Goal: Information Seeking & Learning: Learn about a topic

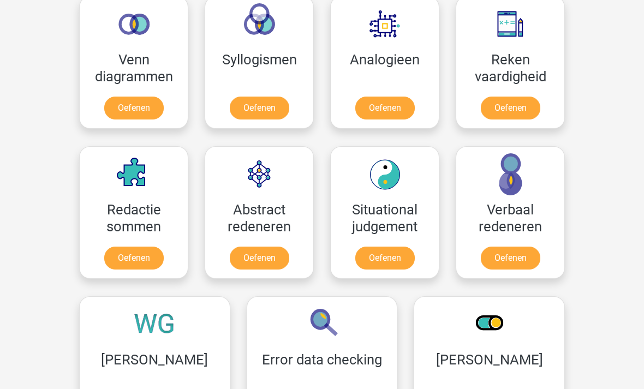
scroll to position [667, 0]
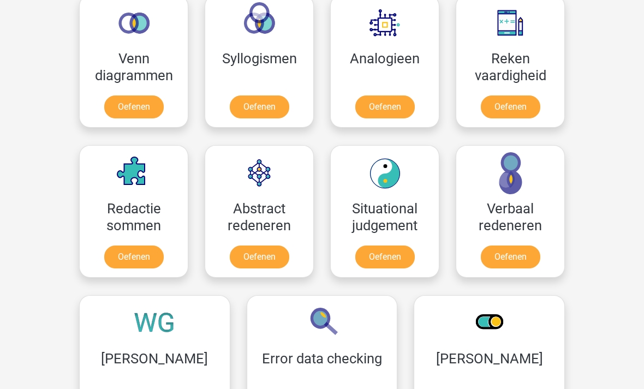
click at [522, 256] on link "Oefenen" at bounding box center [510, 256] width 59 height 23
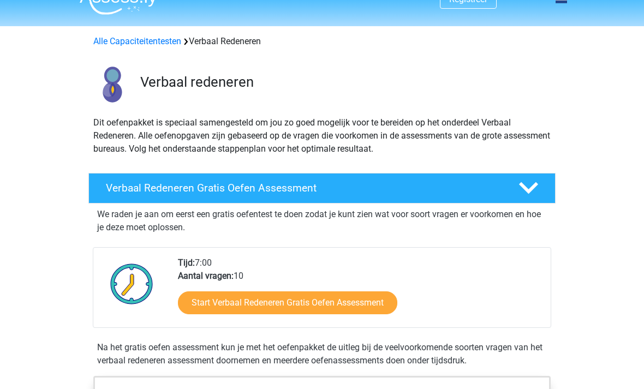
click at [340, 307] on link "Start Verbaal Redeneren Gratis Oefen Assessment" at bounding box center [287, 303] width 219 height 23
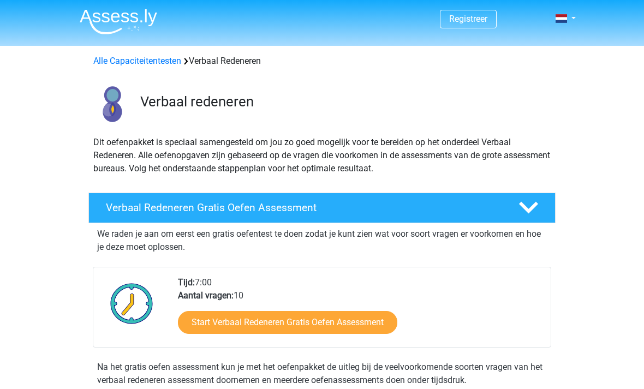
scroll to position [54, 0]
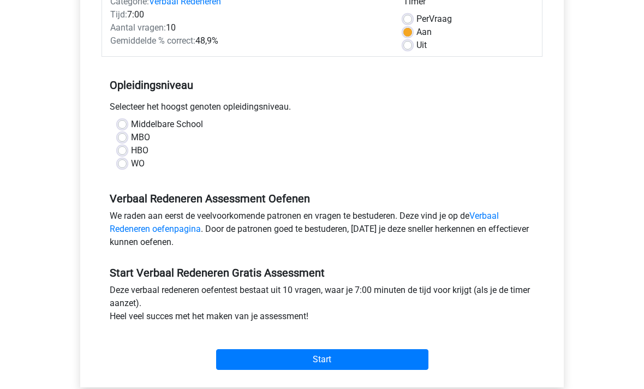
scroll to position [156, 0]
click at [340, 360] on input "Start" at bounding box center [322, 359] width 212 height 21
click at [131, 165] on label "WO" at bounding box center [138, 163] width 14 height 13
click at [125, 165] on input "WO" at bounding box center [122, 162] width 9 height 11
radio input "true"
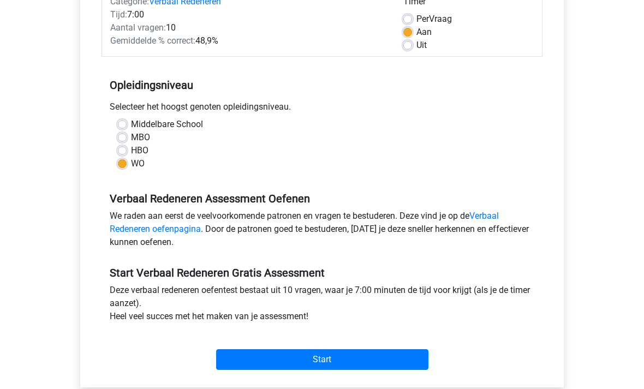
click at [131, 121] on label "Middelbare School" at bounding box center [167, 124] width 72 height 13
click at [127, 121] on input "Middelbare School" at bounding box center [122, 123] width 9 height 11
radio input "true"
click at [131, 147] on label "HBO" at bounding box center [139, 150] width 17 height 13
click at [126, 147] on input "HBO" at bounding box center [122, 149] width 9 height 11
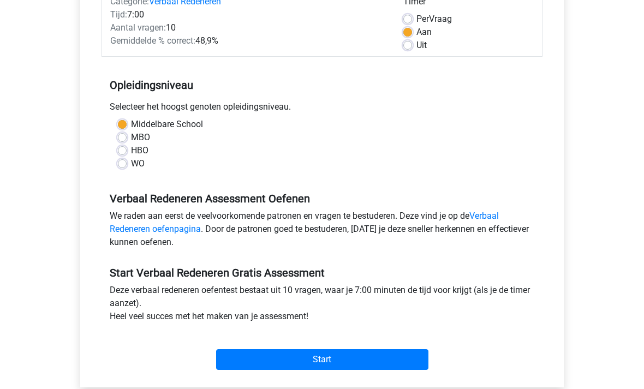
radio input "true"
click at [125, 116] on div "Selecteer het hoogst genoten opleidingsniveau." at bounding box center [321, 108] width 441 height 17
click at [131, 125] on label "Middelbare School" at bounding box center [167, 124] width 72 height 13
click at [125, 125] on input "Middelbare School" at bounding box center [122, 123] width 9 height 11
radio input "true"
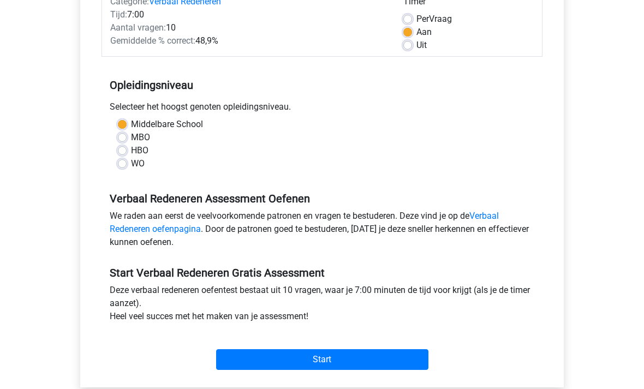
click at [360, 365] on input "Start" at bounding box center [322, 359] width 212 height 21
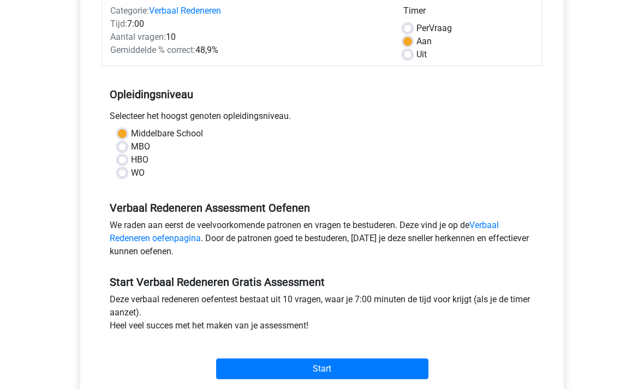
scroll to position [0, 0]
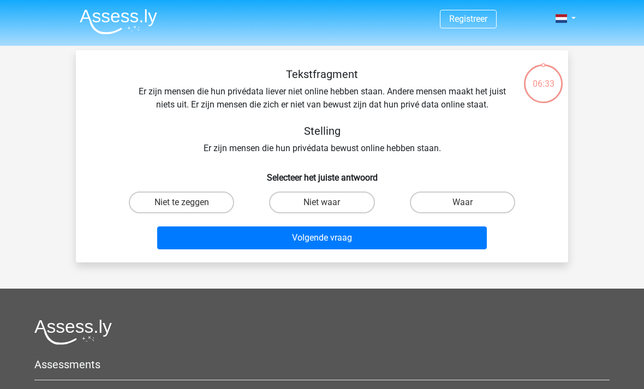
click at [203, 203] on label "Niet te zeggen" at bounding box center [181, 202] width 105 height 22
click at [189, 203] on input "Niet te zeggen" at bounding box center [185, 205] width 7 height 7
radio input "true"
click at [370, 248] on button "Volgende vraag" at bounding box center [322, 237] width 330 height 23
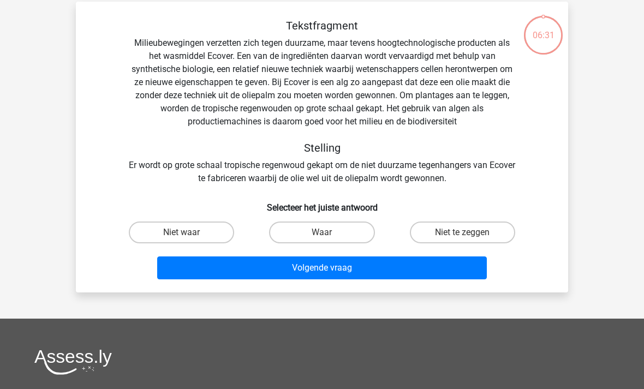
scroll to position [50, 0]
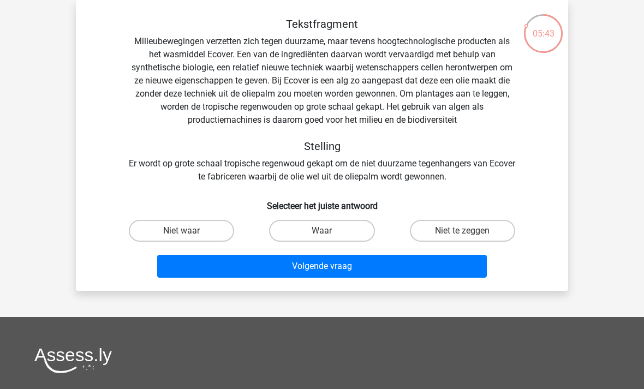
click at [339, 235] on label "Waar" at bounding box center [321, 231] width 105 height 22
click at [329, 235] on input "Waar" at bounding box center [325, 234] width 7 height 7
radio input "true"
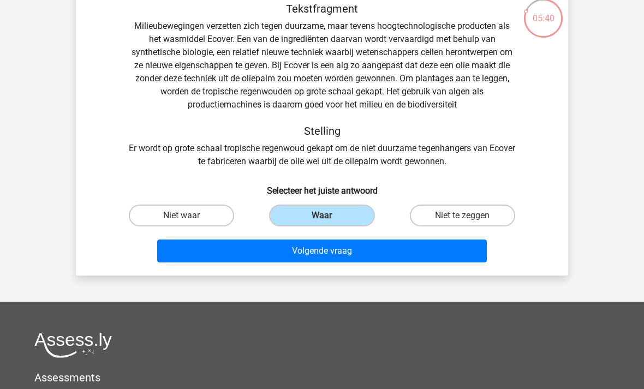
click at [389, 254] on button "Volgende vraag" at bounding box center [322, 250] width 330 height 23
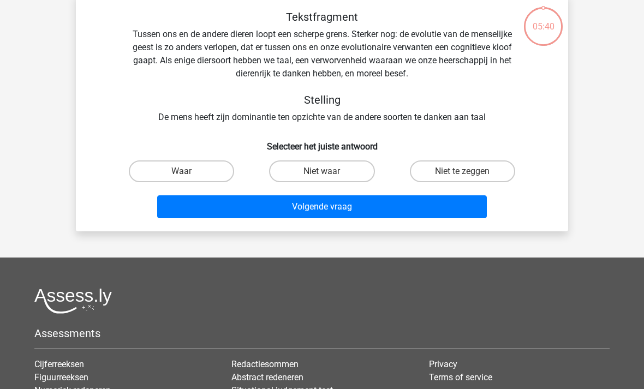
scroll to position [50, 0]
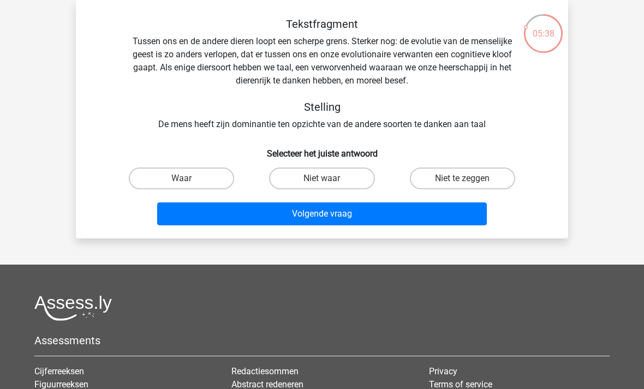
click at [357, 219] on button "Volgende vraag" at bounding box center [322, 213] width 330 height 23
click at [336, 175] on label "Niet waar" at bounding box center [321, 178] width 105 height 22
click at [329, 178] on input "Niet waar" at bounding box center [325, 181] width 7 height 7
radio input "true"
click at [354, 211] on button "Volgende vraag" at bounding box center [322, 213] width 330 height 23
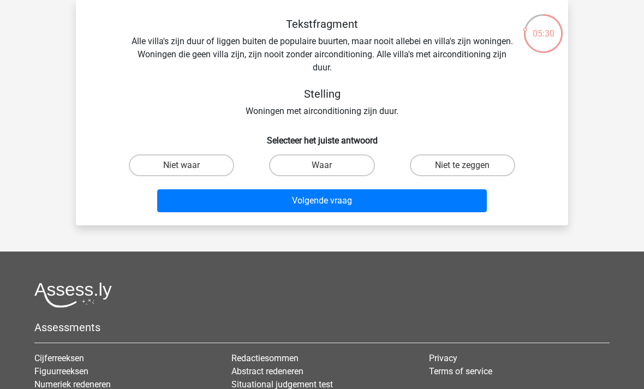
click at [319, 203] on button "Volgende vraag" at bounding box center [322, 200] width 330 height 23
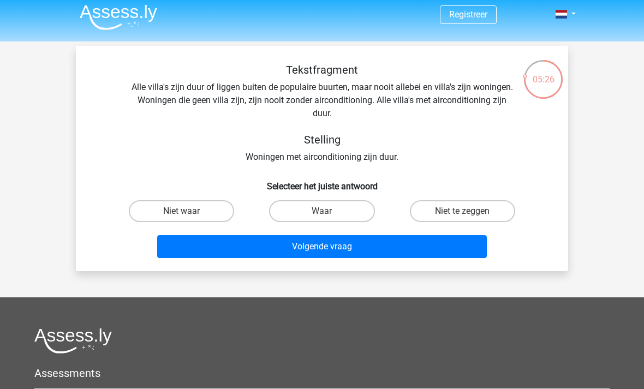
scroll to position [0, 0]
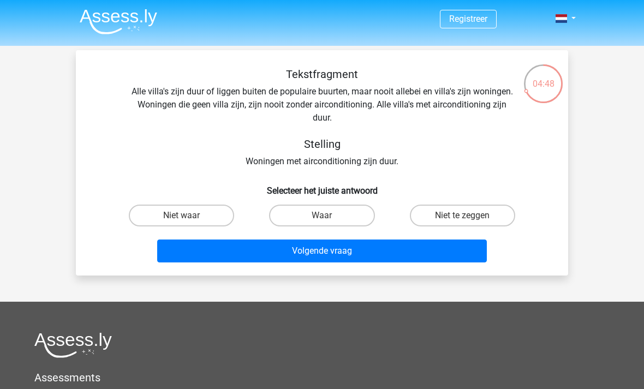
click at [201, 216] on label "Niet waar" at bounding box center [181, 216] width 105 height 22
click at [189, 216] on input "Niet waar" at bounding box center [185, 218] width 7 height 7
radio input "true"
click at [375, 253] on button "Volgende vraag" at bounding box center [322, 250] width 330 height 23
click at [320, 256] on button "Volgende vraag" at bounding box center [322, 250] width 330 height 23
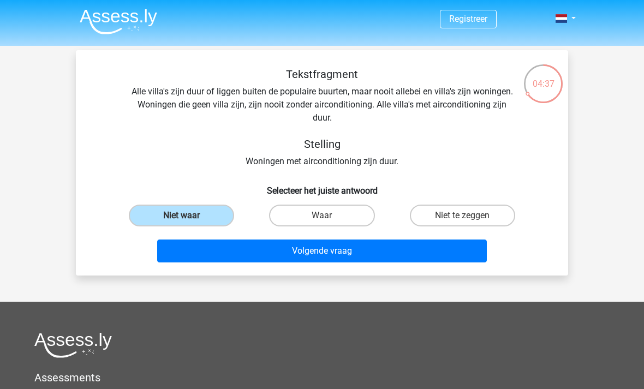
click at [193, 214] on label "Niet waar" at bounding box center [181, 216] width 105 height 22
click at [189, 215] on input "Niet waar" at bounding box center [185, 218] width 7 height 7
click at [329, 251] on button "Volgende vraag" at bounding box center [322, 250] width 330 height 23
click at [321, 251] on button "Volgende vraag" at bounding box center [322, 250] width 330 height 23
click at [195, 220] on label "Niet waar" at bounding box center [181, 216] width 105 height 22
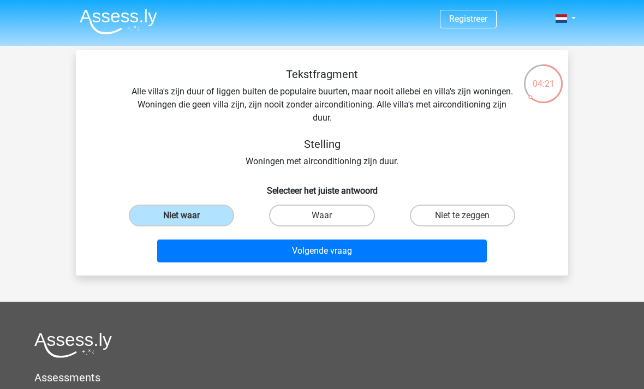
click at [189, 220] on input "Niet waar" at bounding box center [185, 218] width 7 height 7
click at [186, 213] on label "Niet waar" at bounding box center [181, 216] width 105 height 22
click at [186, 215] on input "Niet waar" at bounding box center [185, 218] width 7 height 7
click at [345, 253] on button "Volgende vraag" at bounding box center [322, 250] width 330 height 23
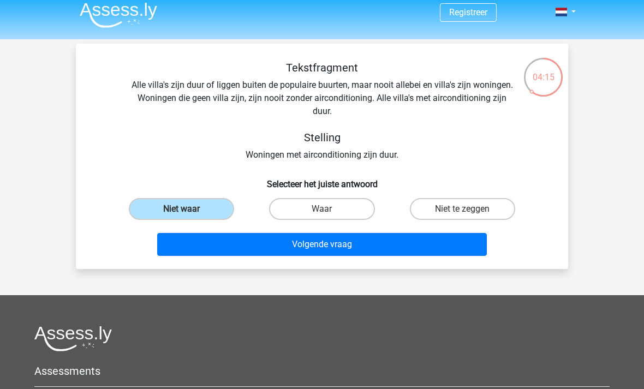
scroll to position [13, 0]
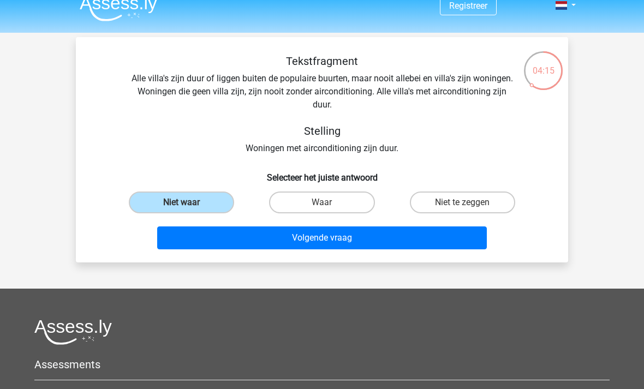
click at [310, 241] on button "Volgende vraag" at bounding box center [322, 237] width 330 height 23
click at [313, 242] on button "Volgende vraag" at bounding box center [322, 237] width 330 height 23
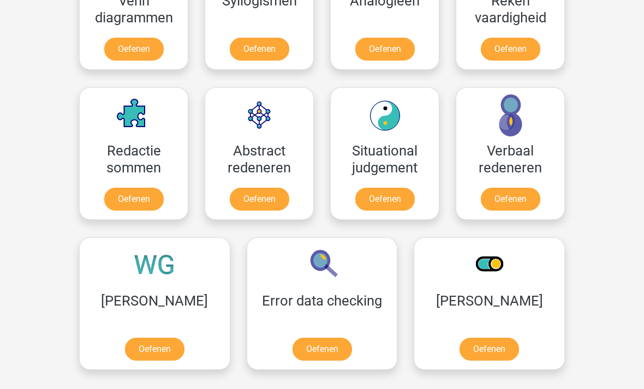
scroll to position [725, 0]
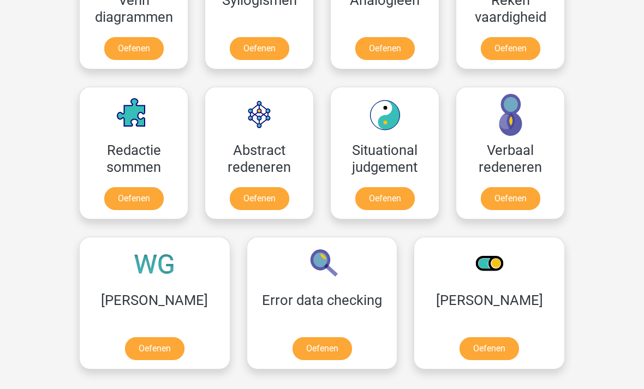
click at [459, 348] on link "Oefenen" at bounding box center [488, 348] width 59 height 23
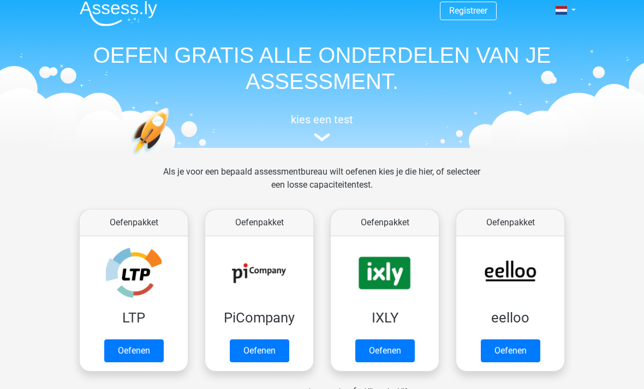
scroll to position [0, 0]
